Goal: Task Accomplishment & Management: Manage account settings

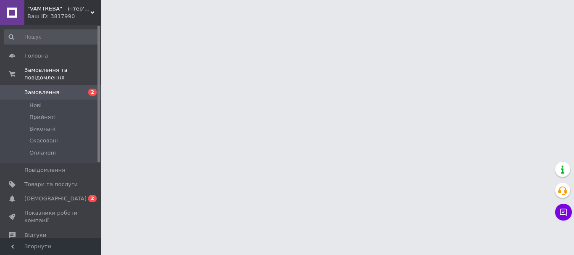
click at [46, 89] on span "Замовлення" at bounding box center [41, 93] width 35 height 8
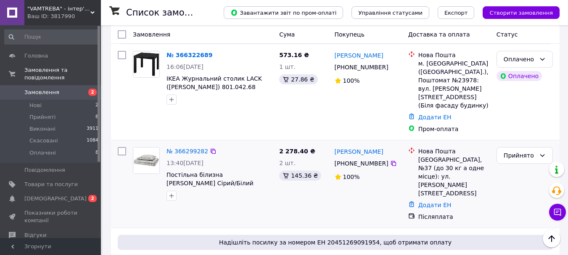
scroll to position [210, 0]
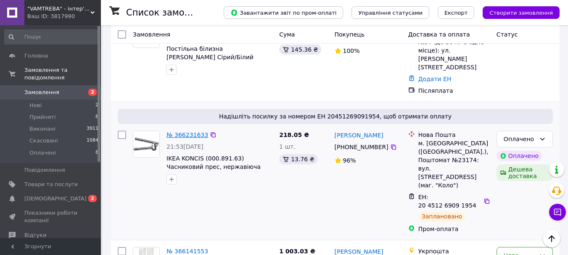
click at [195, 131] on link "№ 366231633" at bounding box center [187, 134] width 42 height 7
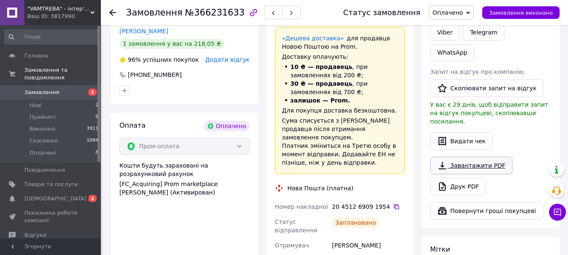
scroll to position [430, 0]
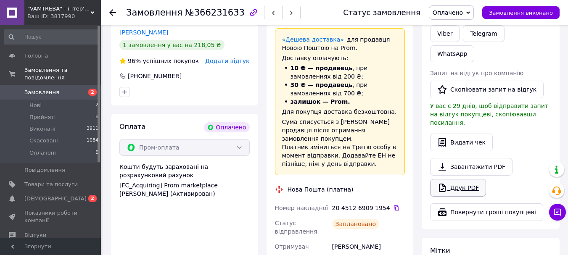
click at [468, 179] on link "Друк PDF" at bounding box center [458, 188] width 56 height 18
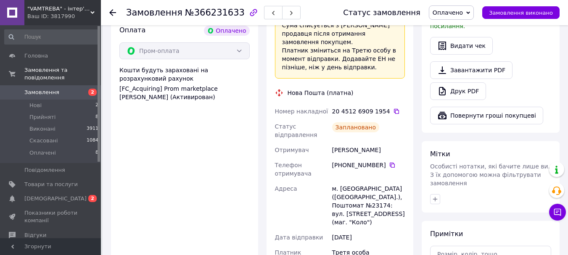
scroll to position [598, 0]
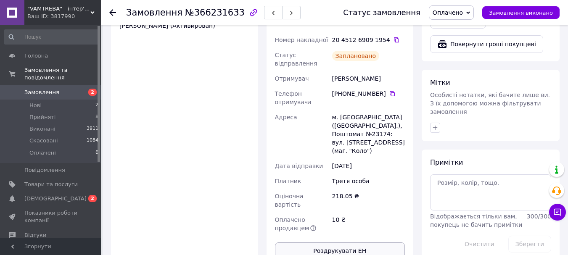
click at [342, 242] on button "Роздрукувати ЕН" at bounding box center [340, 250] width 130 height 17
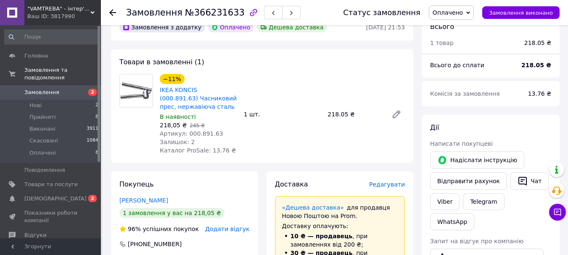
scroll to position [136, 0]
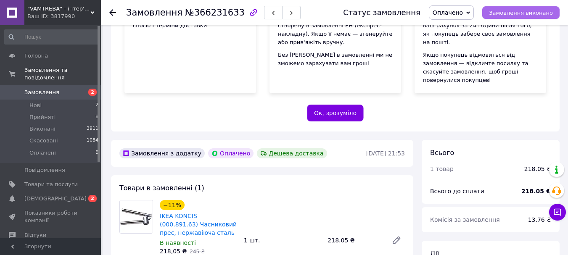
click at [522, 11] on span "Замовлення виконано" at bounding box center [521, 13] width 64 height 6
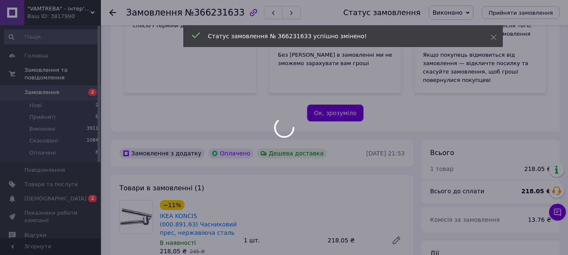
click at [45, 85] on div at bounding box center [284, 127] width 568 height 255
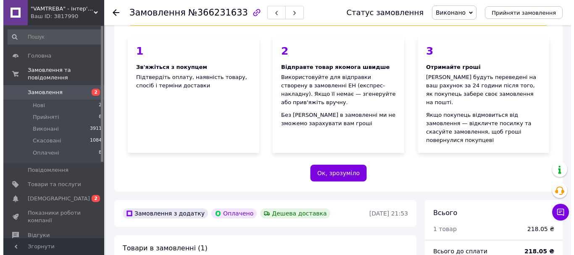
scroll to position [0, 0]
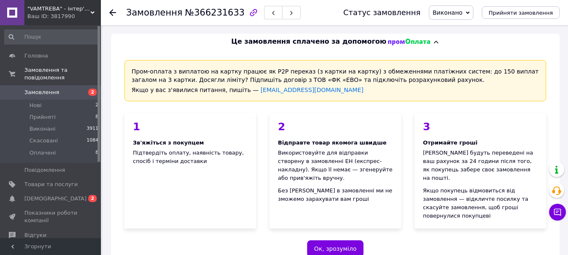
click at [40, 89] on link "Замовлення 2" at bounding box center [51, 92] width 103 height 14
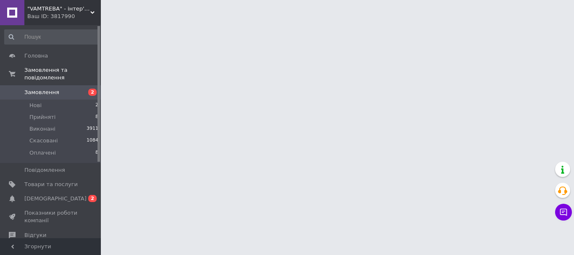
click at [40, 89] on link "Замовлення 2" at bounding box center [51, 92] width 103 height 14
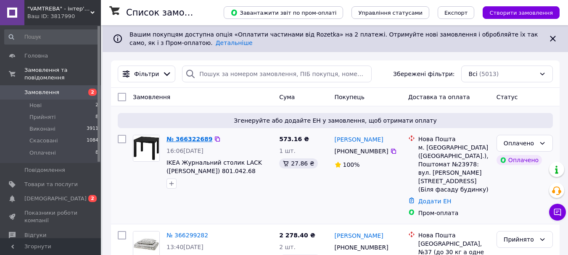
click at [187, 137] on link "№ 366322689" at bounding box center [189, 139] width 46 height 7
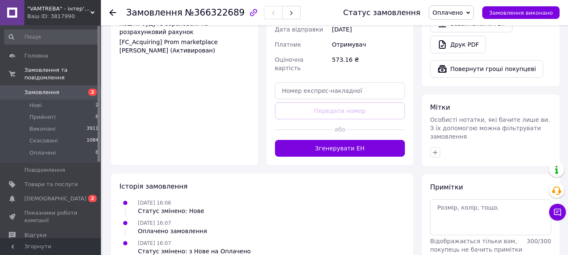
scroll to position [546, 0]
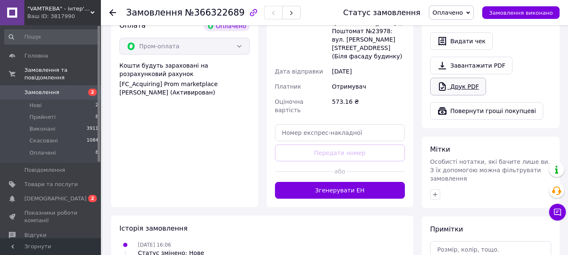
click at [467, 78] on link "Друк PDF" at bounding box center [458, 87] width 56 height 18
